Goal: Navigation & Orientation: Understand site structure

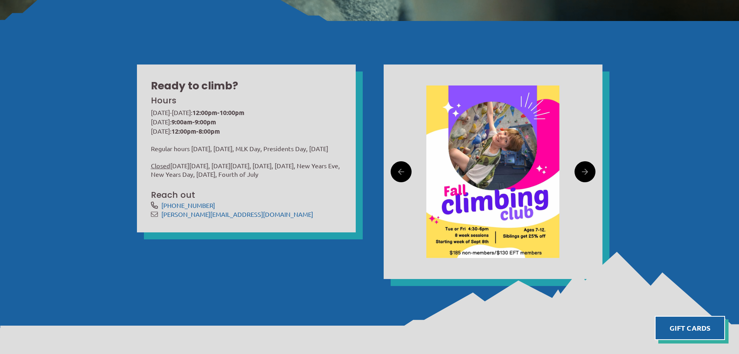
scroll to position [272, 0]
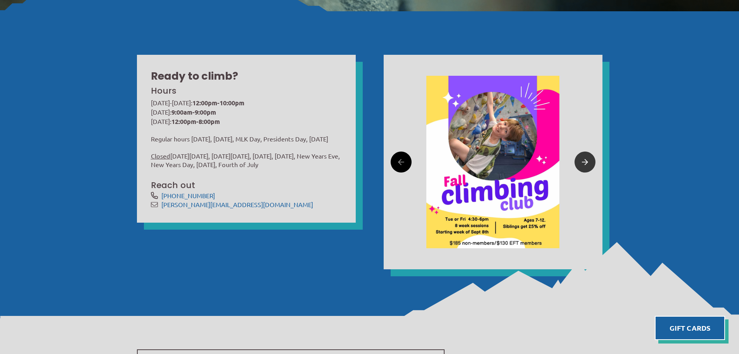
click at [580, 157] on link at bounding box center [585, 161] width 21 height 21
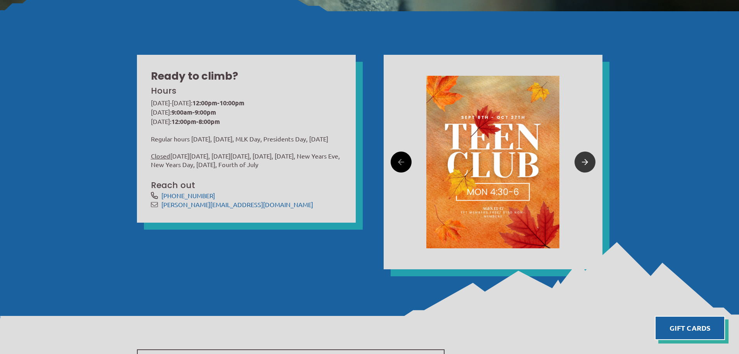
click at [583, 158] on icon at bounding box center [585, 162] width 6 height 12
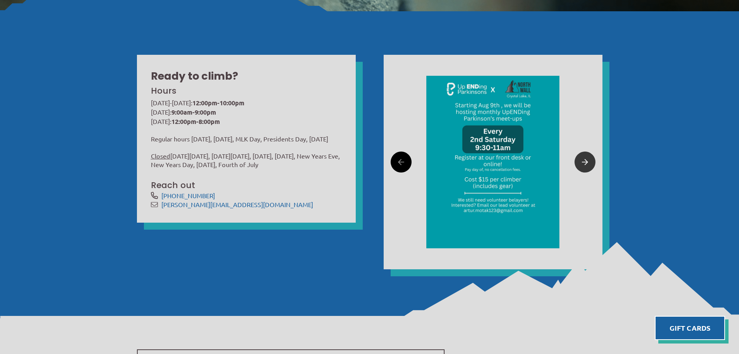
click at [583, 158] on icon at bounding box center [585, 162] width 6 height 12
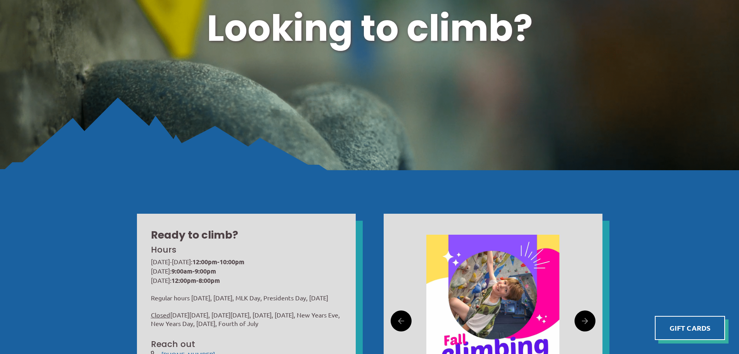
scroll to position [0, 0]
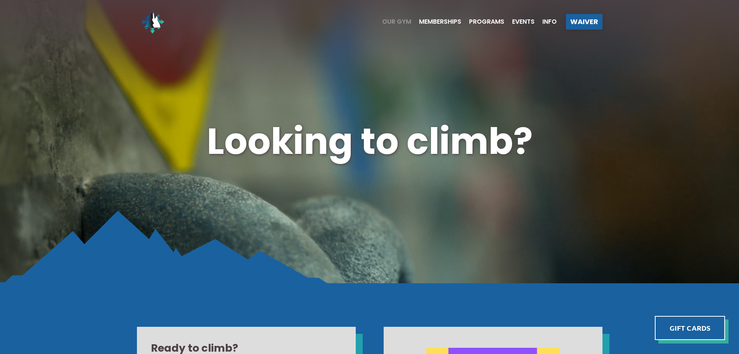
click at [389, 20] on span "Our Gym" at bounding box center [396, 22] width 29 height 6
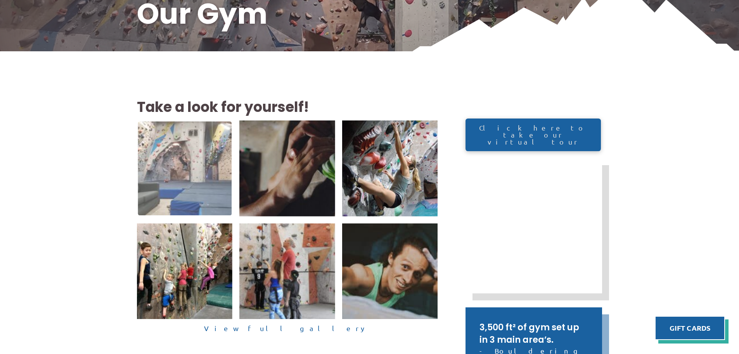
scroll to position [155, 0]
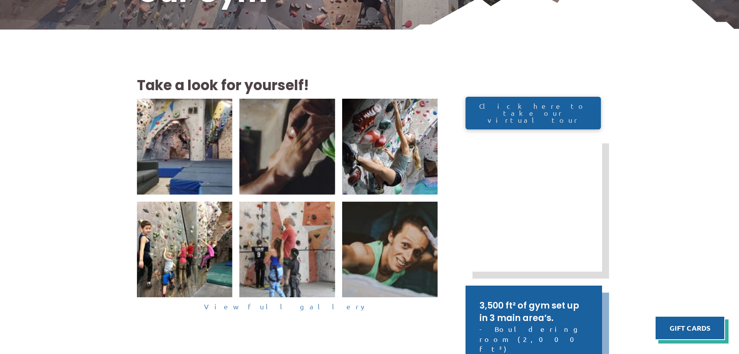
click at [290, 307] on link "View full gallery" at bounding box center [287, 306] width 301 height 12
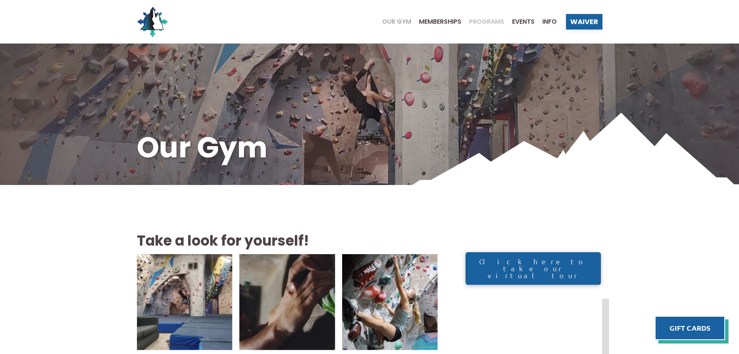
click at [481, 20] on span "Programs" at bounding box center [486, 22] width 35 height 6
